Goal: Transaction & Acquisition: Purchase product/service

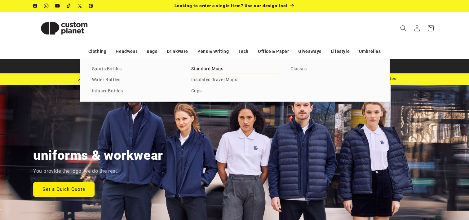
click at [203, 68] on link "Standard Mugs" at bounding box center [234, 69] width 87 height 8
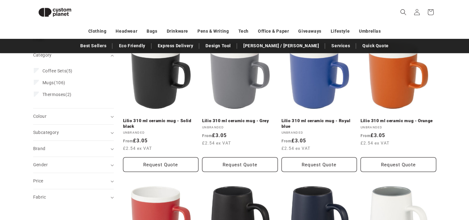
scroll to position [84, 0]
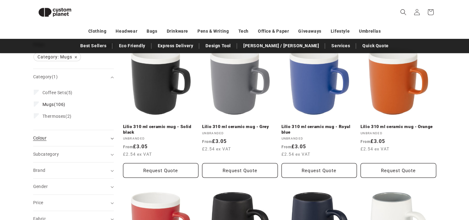
click at [67, 139] on div "Colour (0)" at bounding box center [70, 138] width 75 height 7
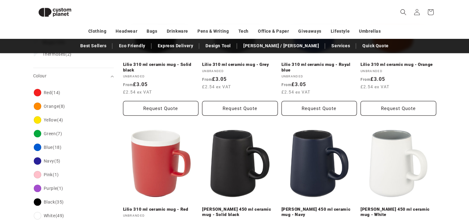
scroll to position [177, 0]
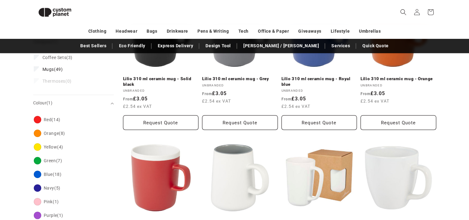
scroll to position [128, 0]
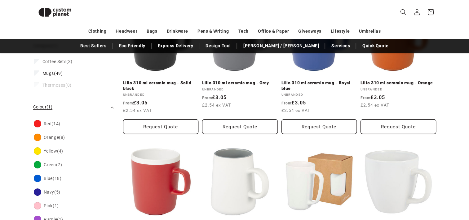
click at [113, 108] on icon "Colour (1 selected)" at bounding box center [112, 107] width 3 height 2
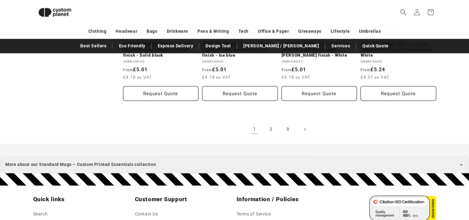
scroll to position [748, 0]
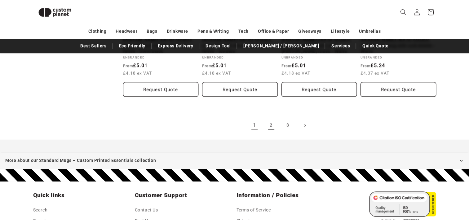
click at [272, 118] on link "2" at bounding box center [271, 125] width 14 height 14
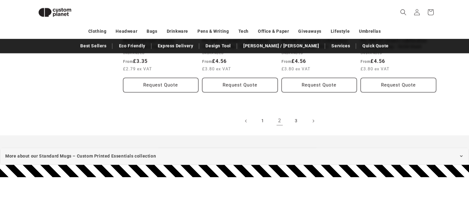
scroll to position [767, 0]
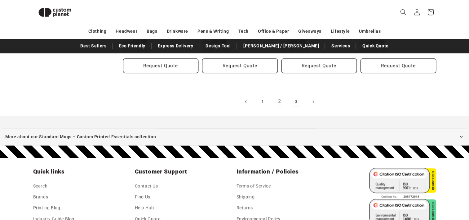
click at [296, 100] on link "3" at bounding box center [297, 102] width 14 height 14
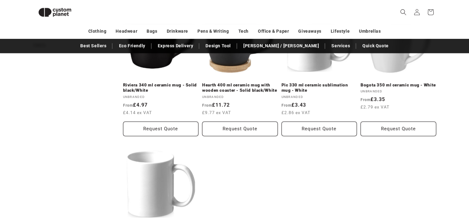
scroll to position [208, 0]
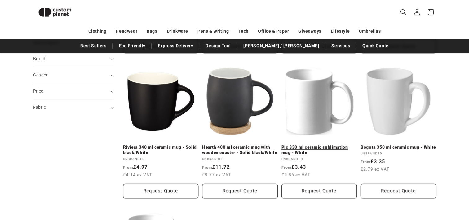
click at [329, 144] on link "Pic 330 ml ceramic sublimation mug - White" at bounding box center [320, 149] width 76 height 11
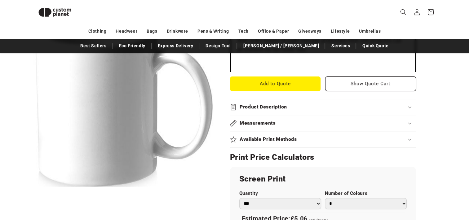
scroll to position [239, 0]
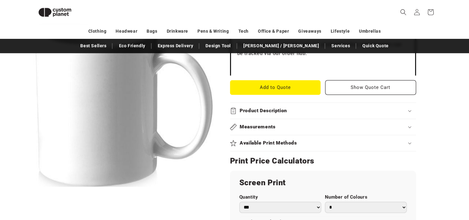
click at [411, 141] on div "Available Print Methods" at bounding box center [323, 143] width 186 height 7
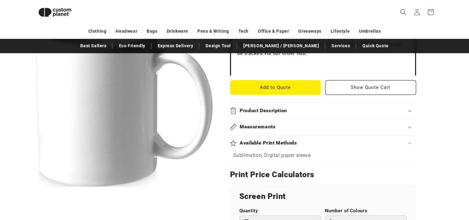
click at [412, 141] on div "Available Print Methods" at bounding box center [323, 143] width 186 height 7
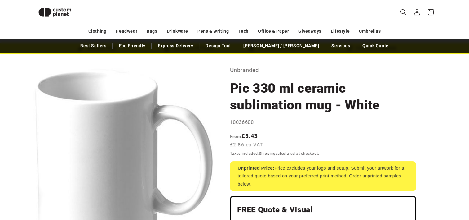
scroll to position [0, 0]
